Goal: Task Accomplishment & Management: Use online tool/utility

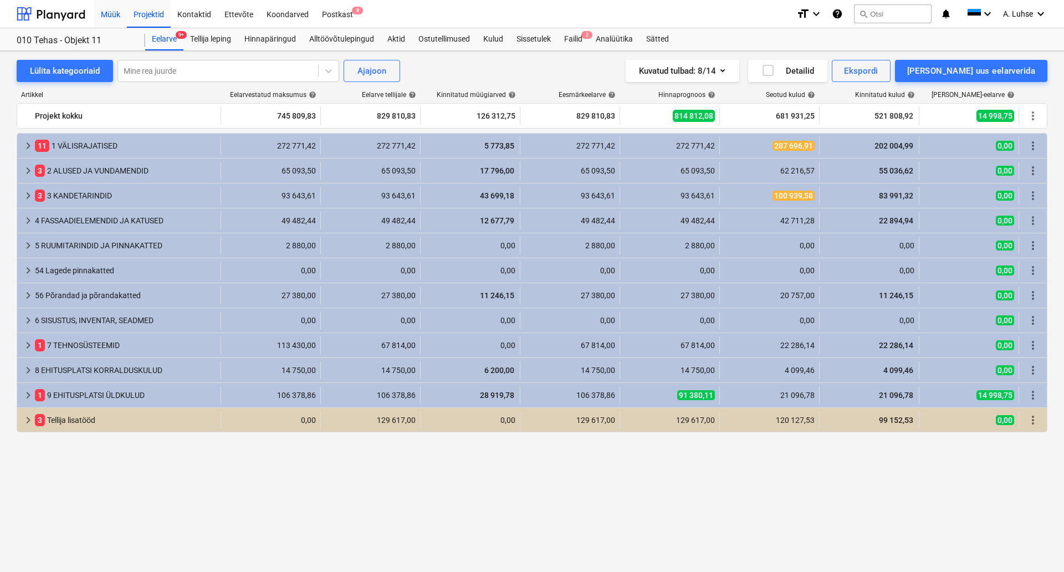
click at [113, 11] on div "Müük" at bounding box center [110, 13] width 33 height 28
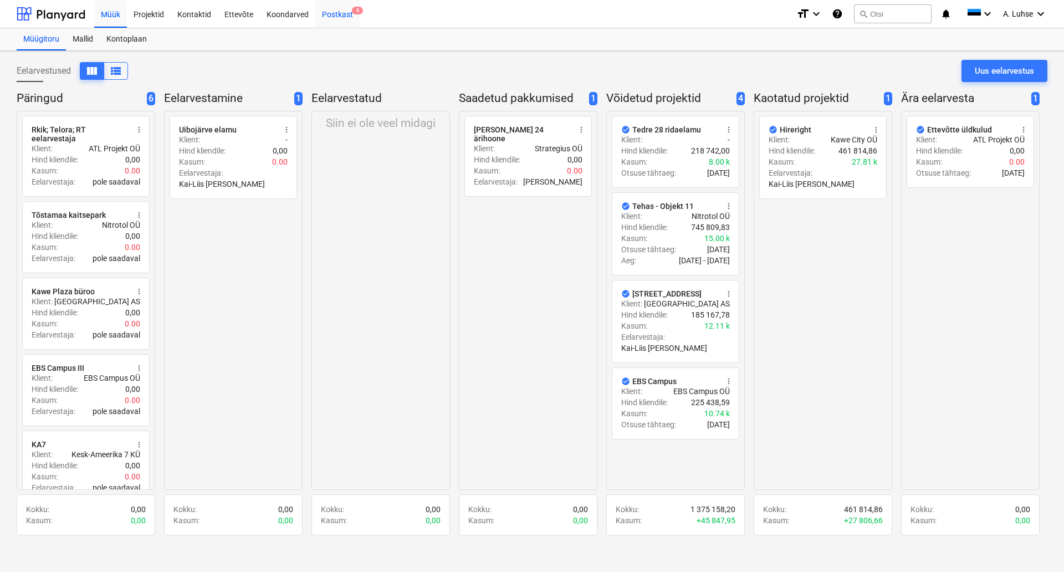
click at [353, 16] on div "Postkast 8" at bounding box center [337, 13] width 44 height 28
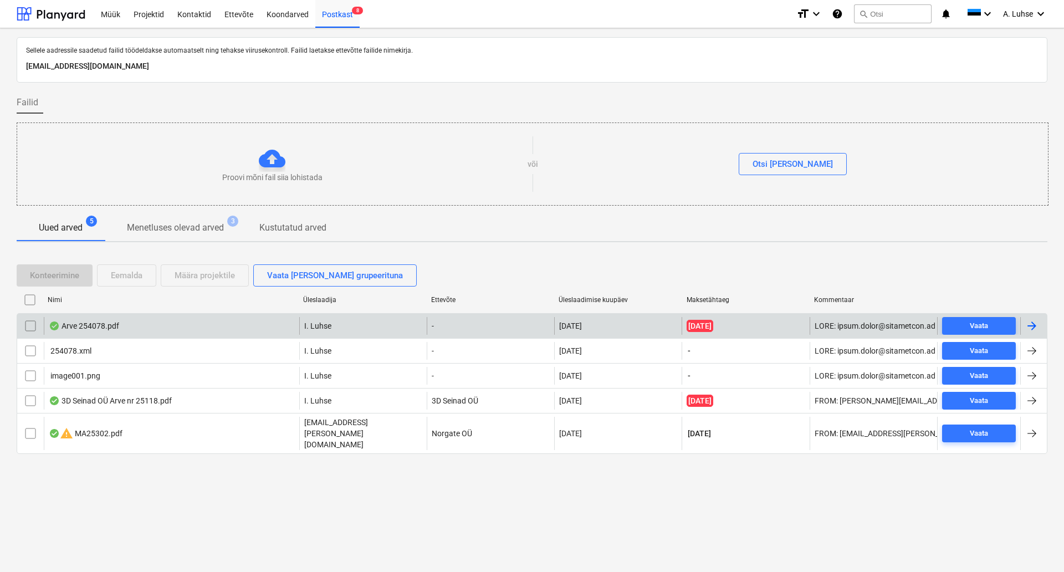
click at [162, 328] on div "Arve 254078.pdf" at bounding box center [171, 326] width 255 height 18
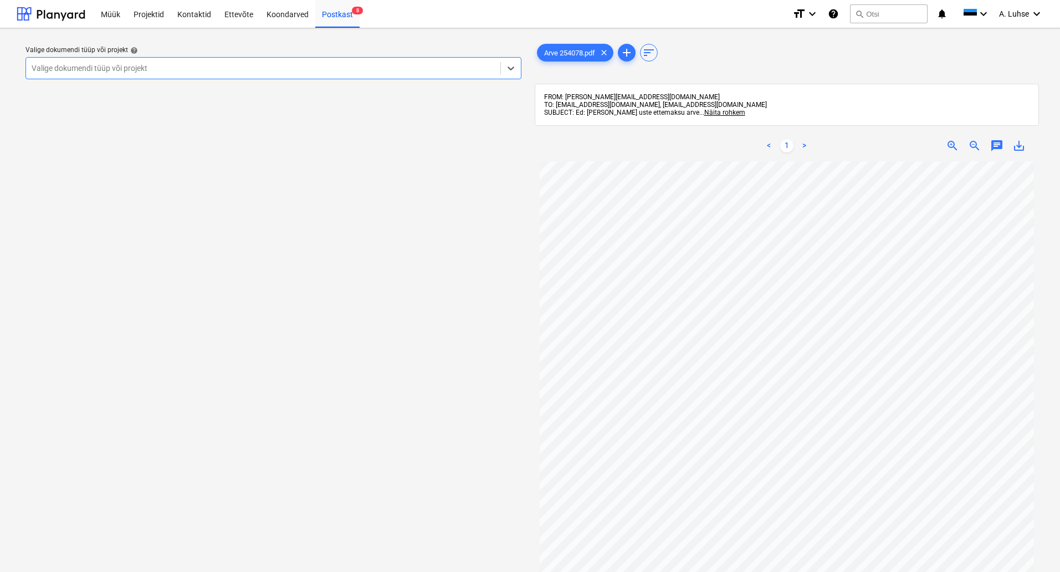
click at [297, 70] on div at bounding box center [263, 68] width 463 height 11
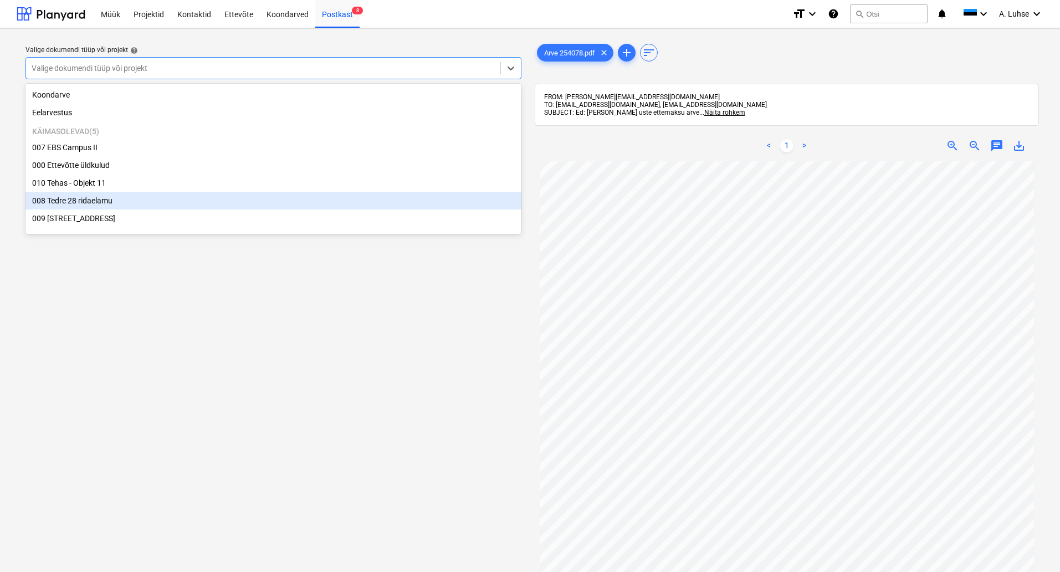
click at [312, 209] on div "008 Tedre 28 ridaelamu" at bounding box center [273, 201] width 496 height 18
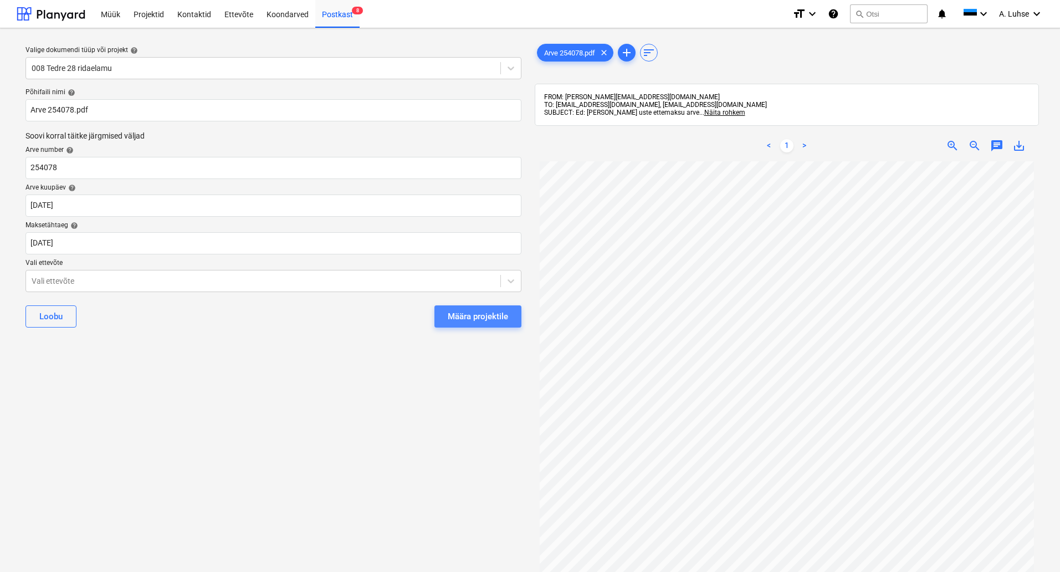
click at [469, 316] on div "Määra projektile" at bounding box center [478, 316] width 60 height 14
